Goal: Find specific page/section: Find specific page/section

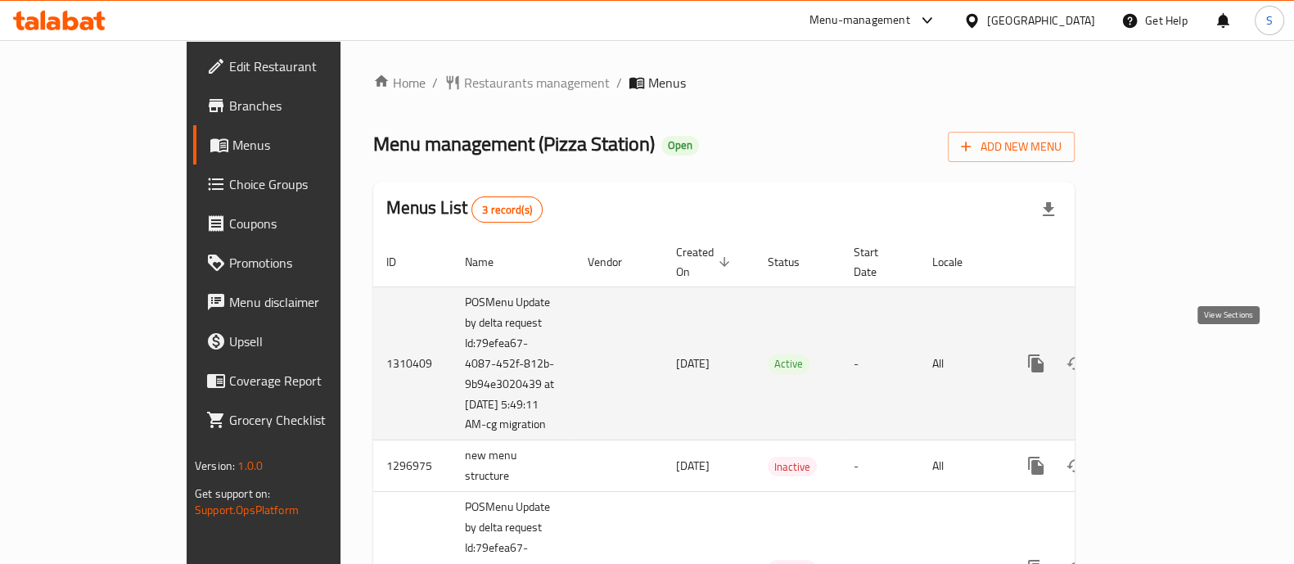
click at [1164, 356] on icon "enhanced table" at bounding box center [1154, 364] width 20 height 20
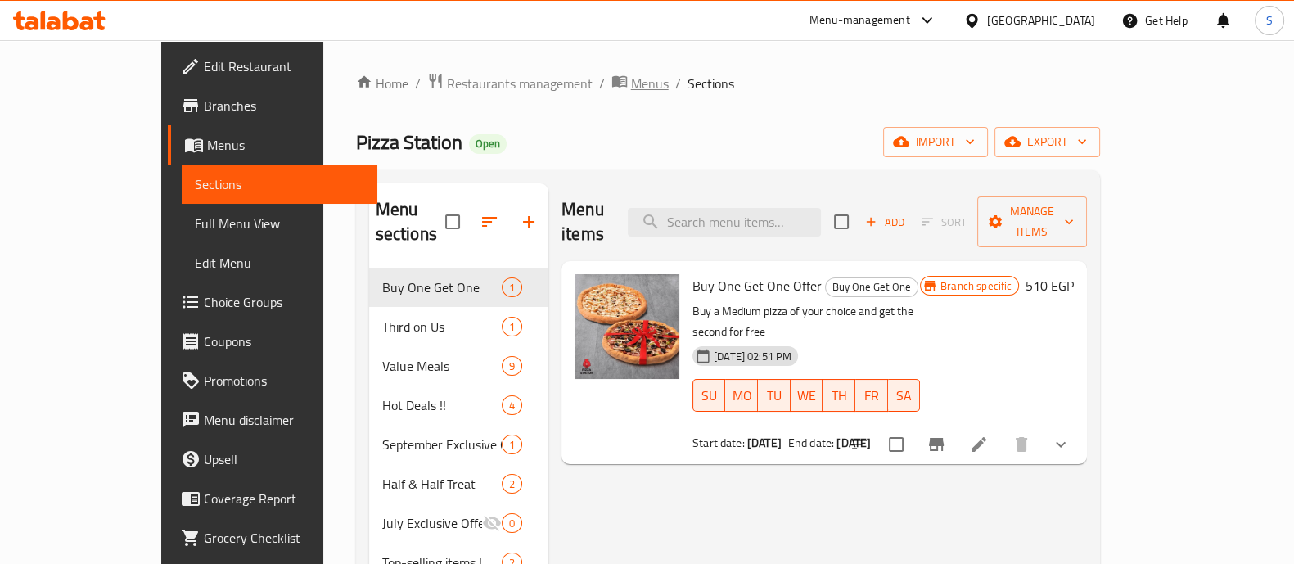
click at [631, 79] on span "Menus" at bounding box center [650, 84] width 38 height 20
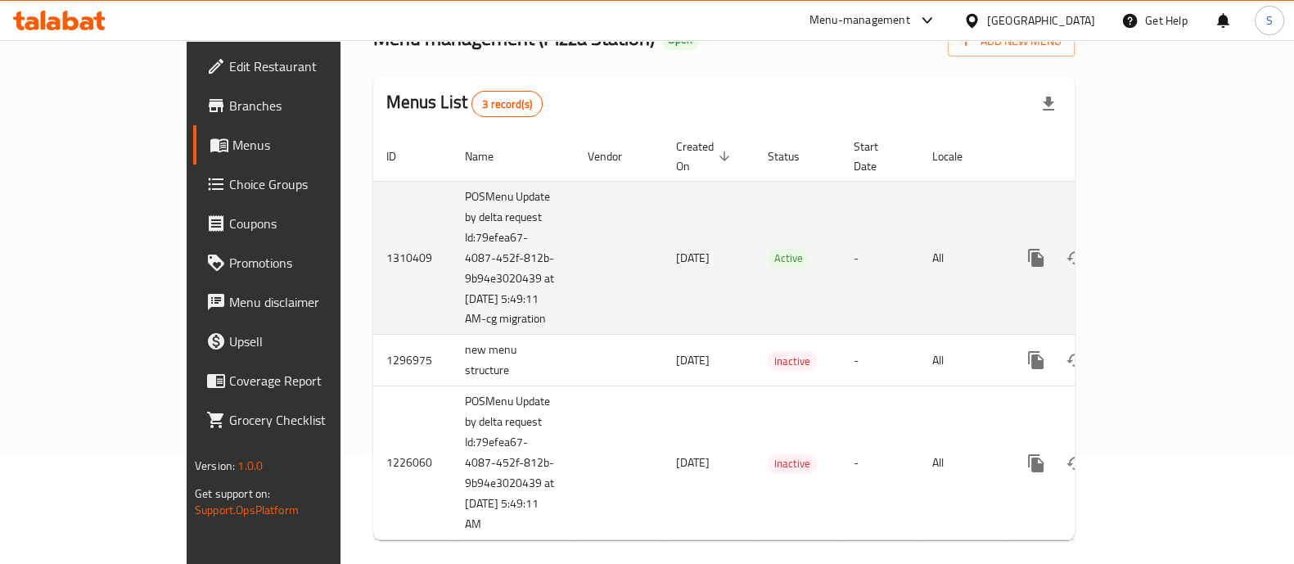
scroll to position [108, 0]
click at [1173, 237] on link "enhanced table" at bounding box center [1153, 256] width 39 height 39
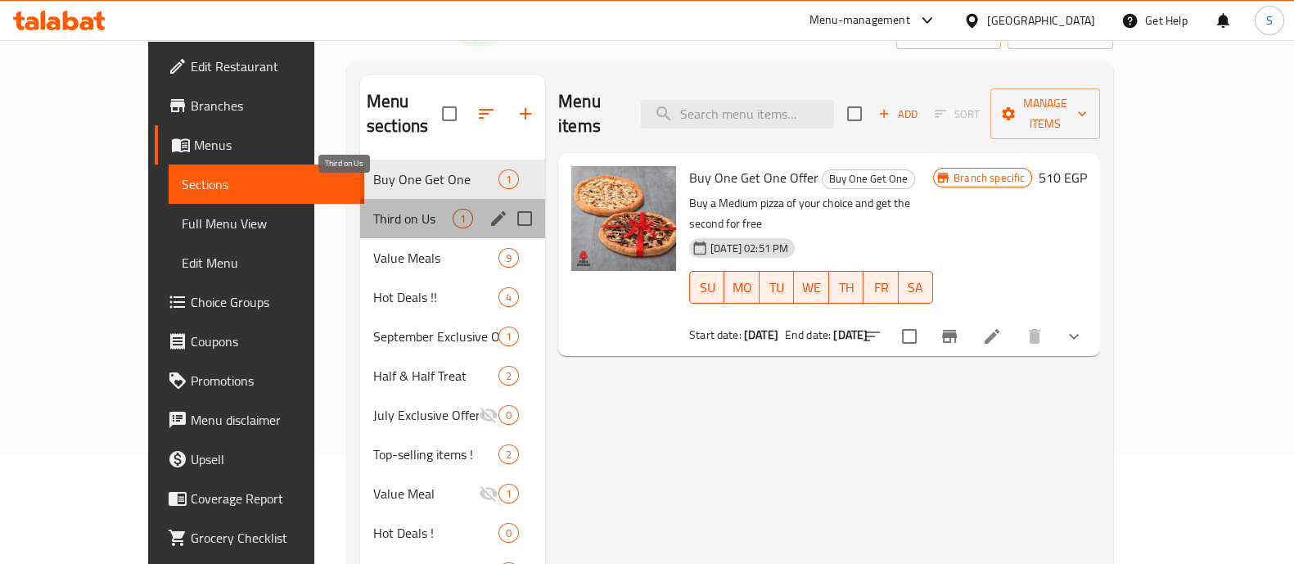
click at [373, 209] on span "Third on Us" at bounding box center [412, 219] width 79 height 20
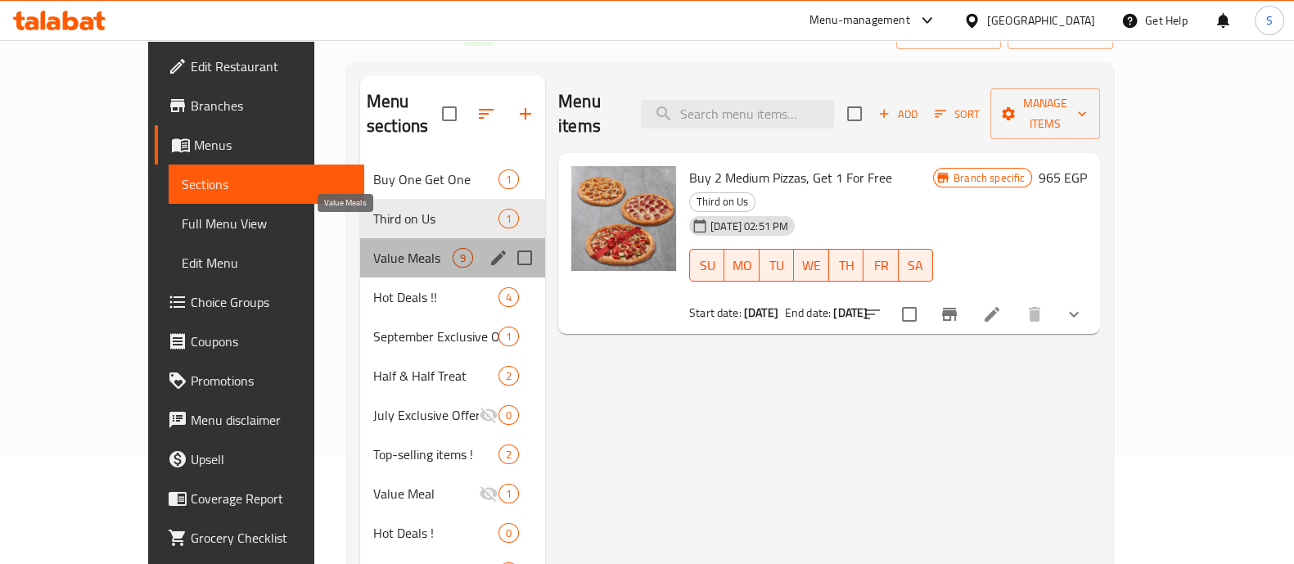
click at [373, 248] on span "Value Meals" at bounding box center [412, 258] width 79 height 20
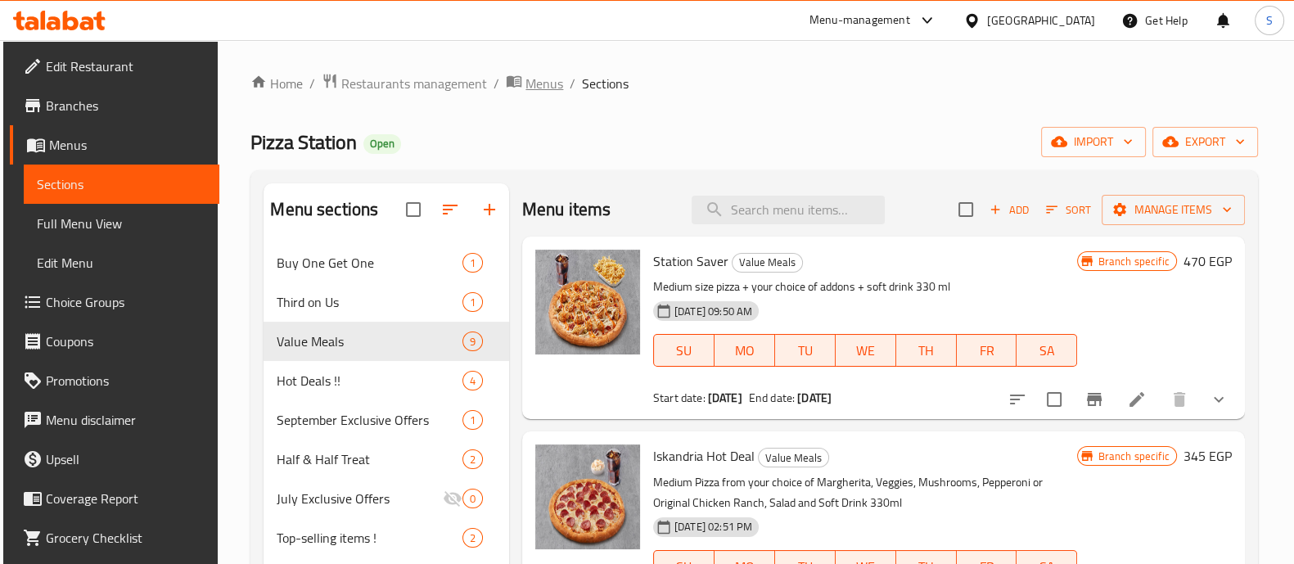
click at [533, 85] on span "Menus" at bounding box center [544, 84] width 38 height 20
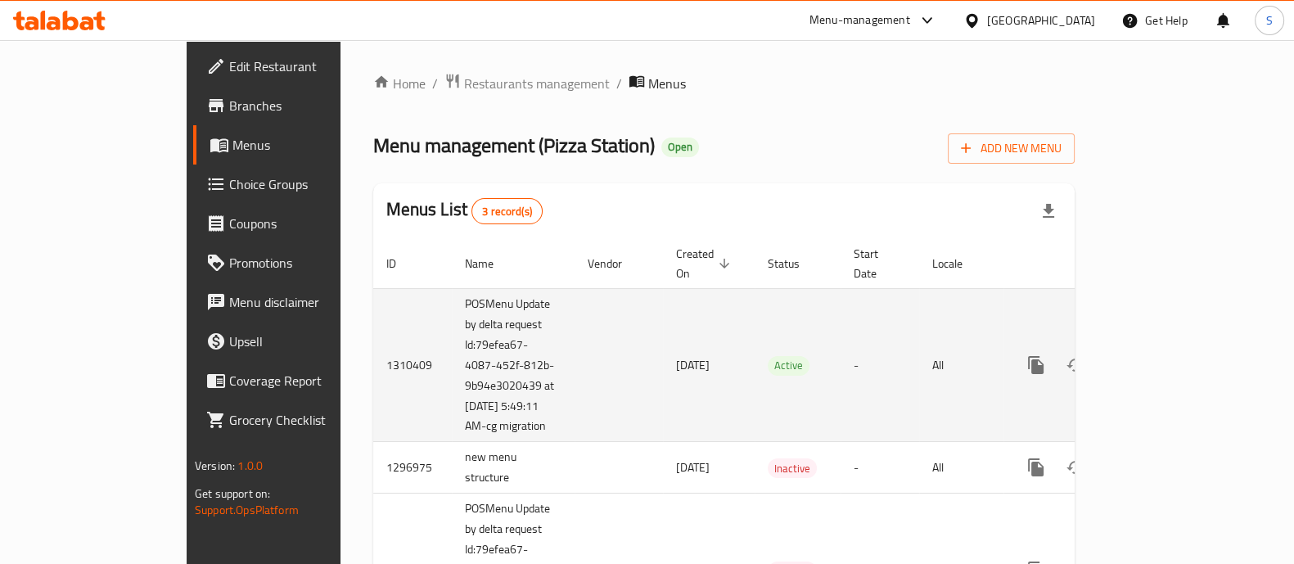
click at [452, 288] on td "POSMenu Update by delta request Id:79efea67-4087-452f-812b-9b94e3020439 at [DAT…" at bounding box center [513, 365] width 123 height 154
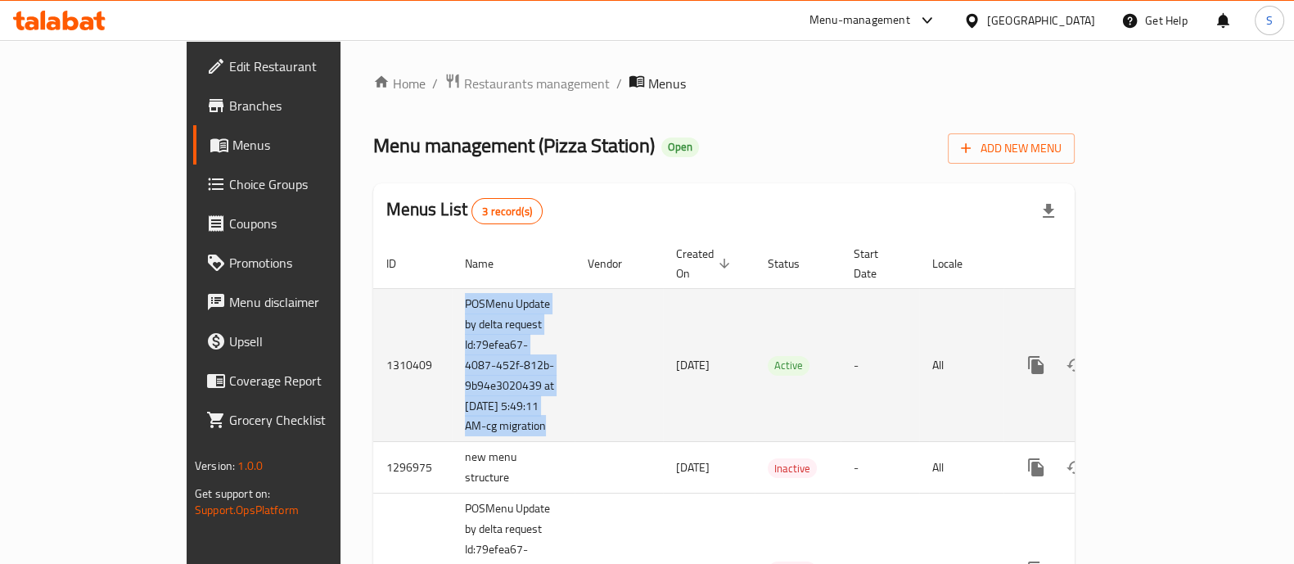
click at [452, 288] on td "POSMenu Update by delta request Id:79efea67-4087-452f-812b-9b94e3020439 at [DAT…" at bounding box center [513, 365] width 123 height 154
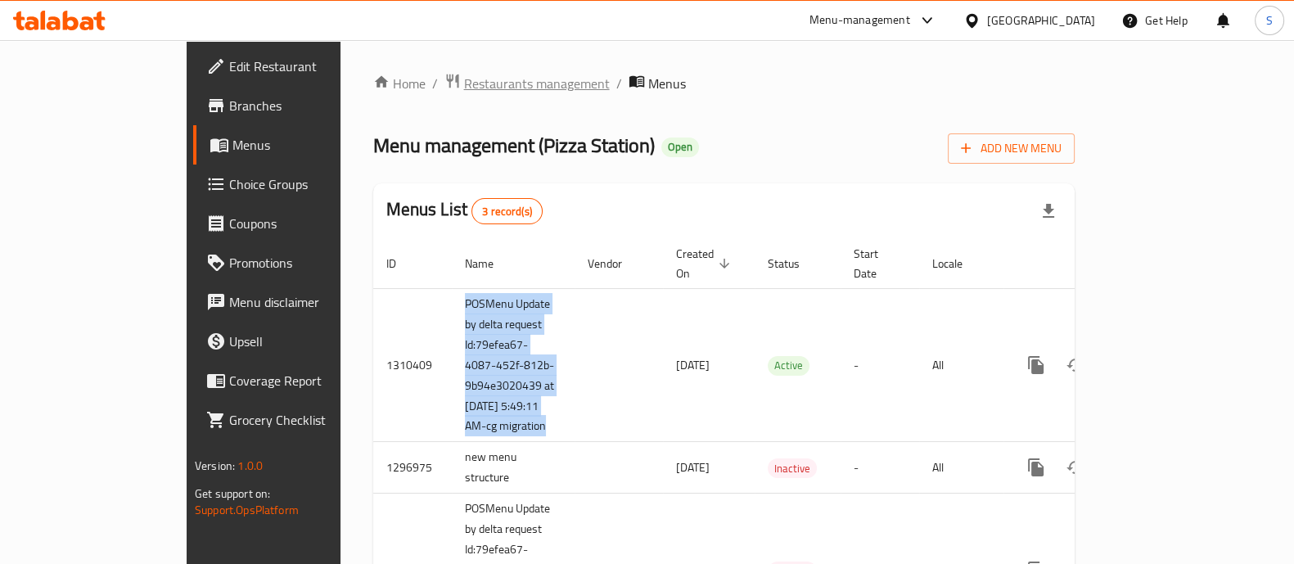
click at [464, 91] on span "Restaurants management" at bounding box center [537, 84] width 146 height 20
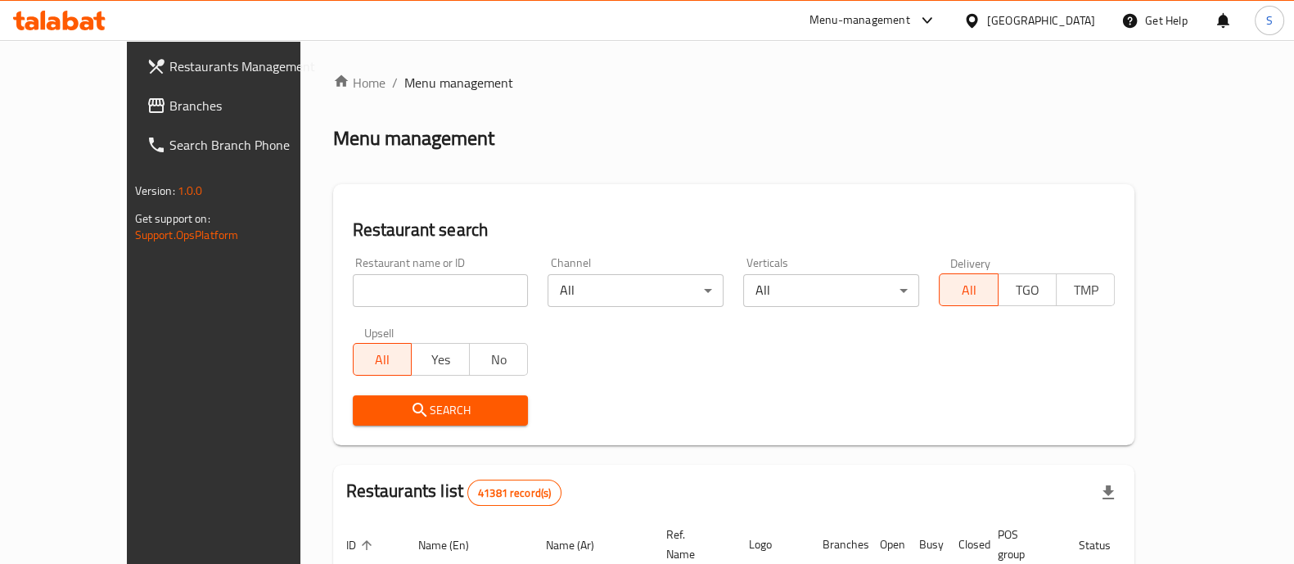
click at [1135, 121] on div "Home / Menu management Menu management Restaurant search Restaurant name or ID …" at bounding box center [734, 567] width 802 height 988
click at [403, 293] on input "search" at bounding box center [441, 290] width 176 height 33
type input "pizza station"
click at [381, 400] on span "Search" at bounding box center [441, 410] width 150 height 20
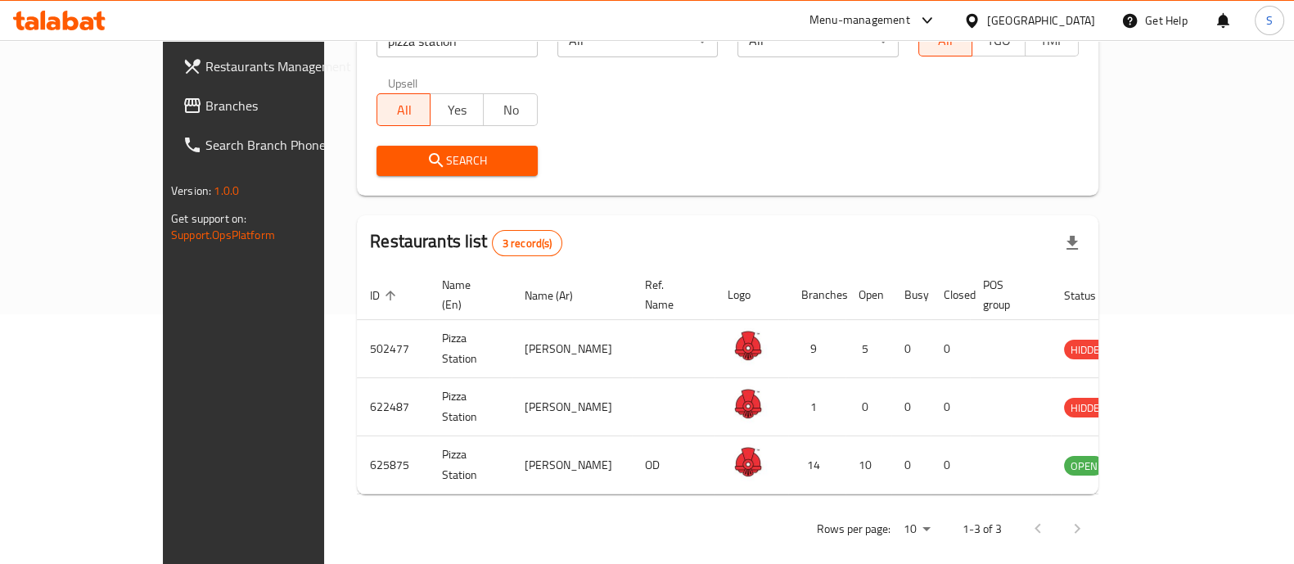
scroll to position [250, 0]
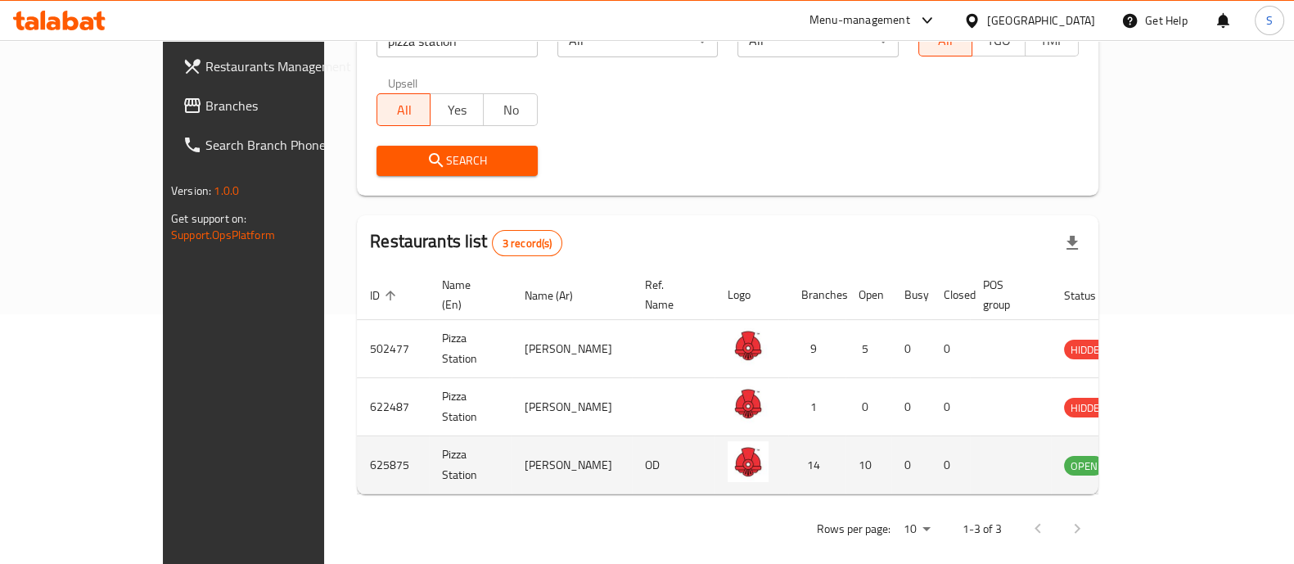
click at [357, 443] on td "625875" at bounding box center [393, 465] width 72 height 58
copy td "625875"
